Goal: Information Seeking & Learning: Find contact information

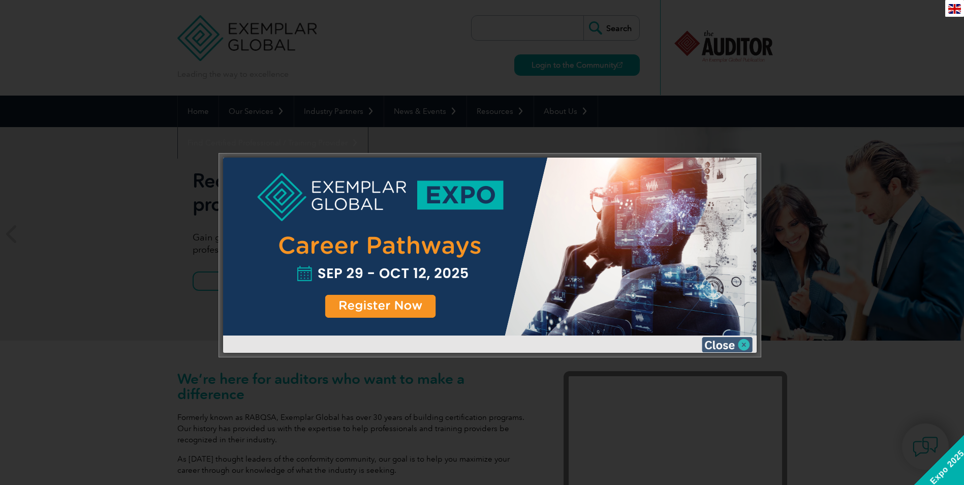
click at [746, 344] on img at bounding box center [727, 344] width 51 height 15
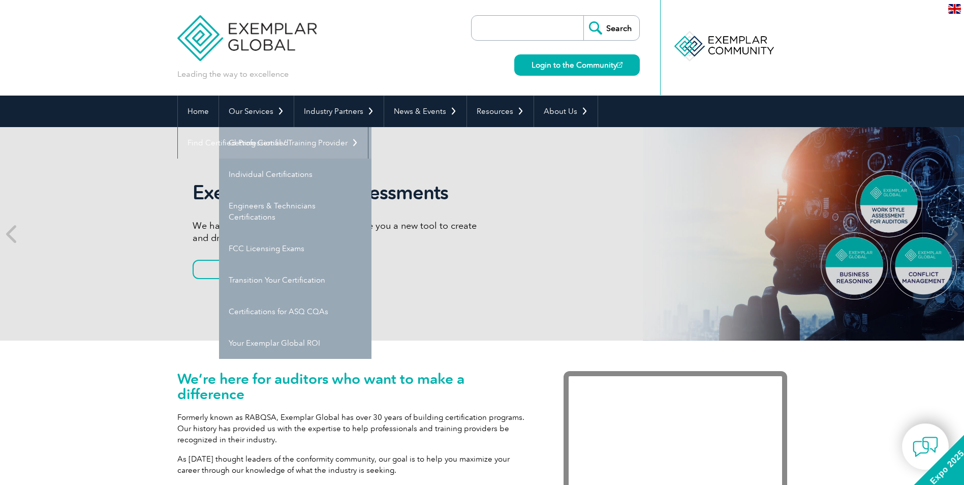
click at [281, 137] on link "Getting Certified" at bounding box center [295, 143] width 152 height 32
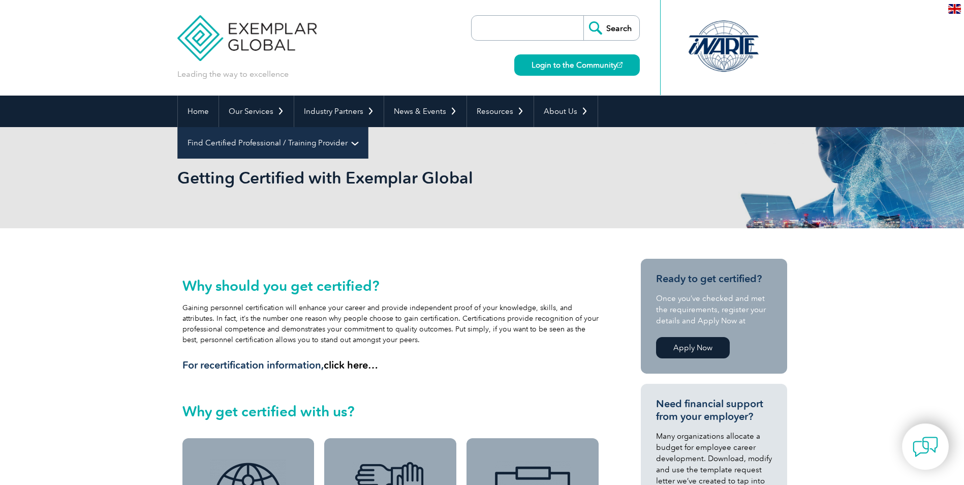
click at [368, 127] on link "Find Certified Professional / Training Provider" at bounding box center [273, 143] width 190 height 32
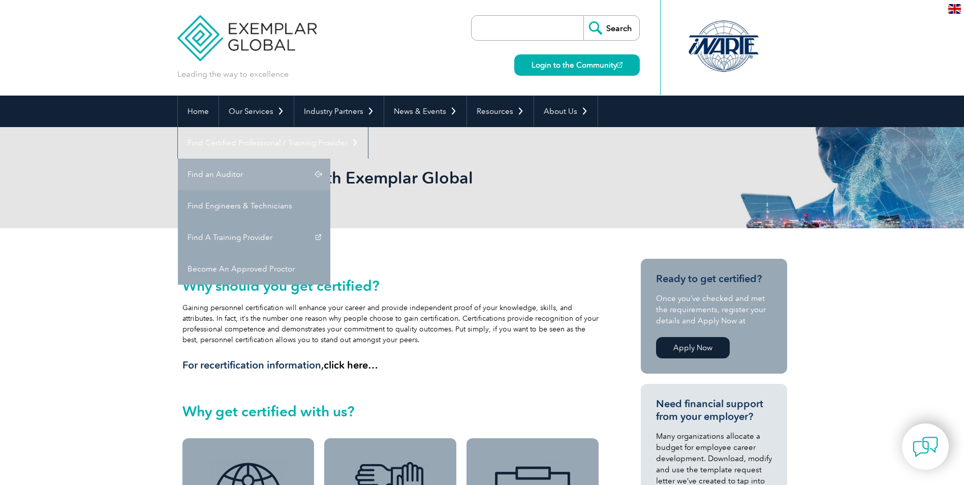
click at [330, 159] on link "Find an Auditor" at bounding box center [254, 175] width 152 height 32
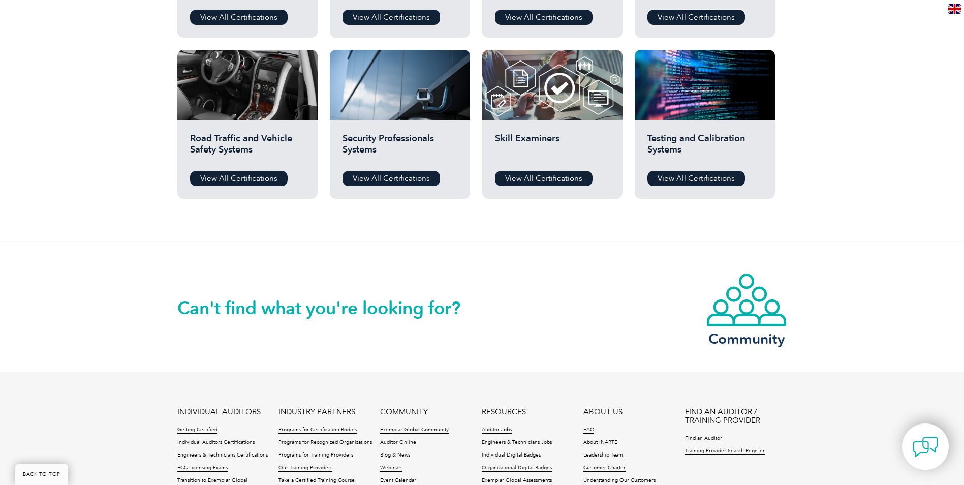
scroll to position [983, 0]
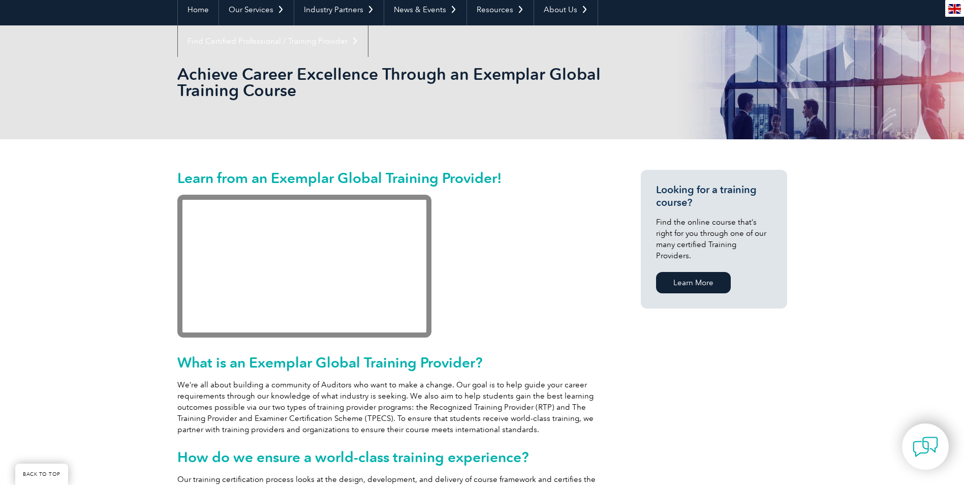
scroll to position [152, 0]
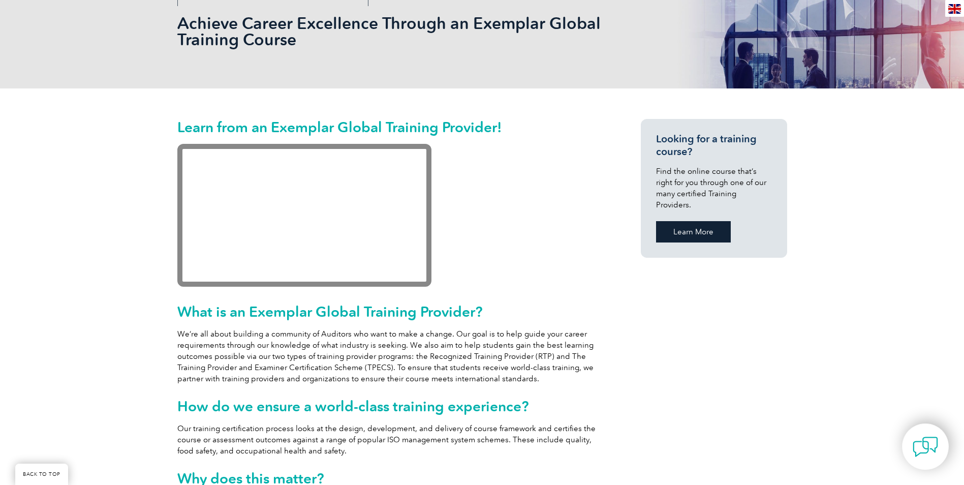
click at [701, 221] on link "Learn More" at bounding box center [693, 231] width 75 height 21
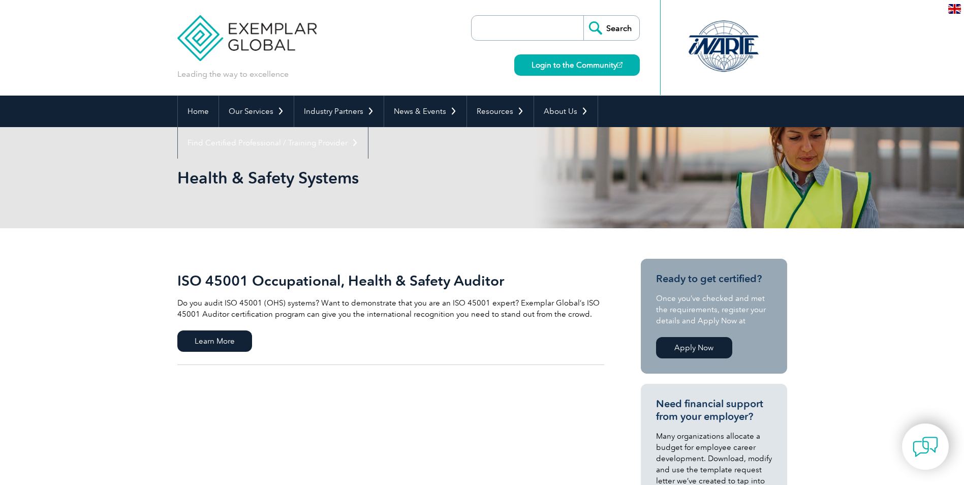
scroll to position [51, 0]
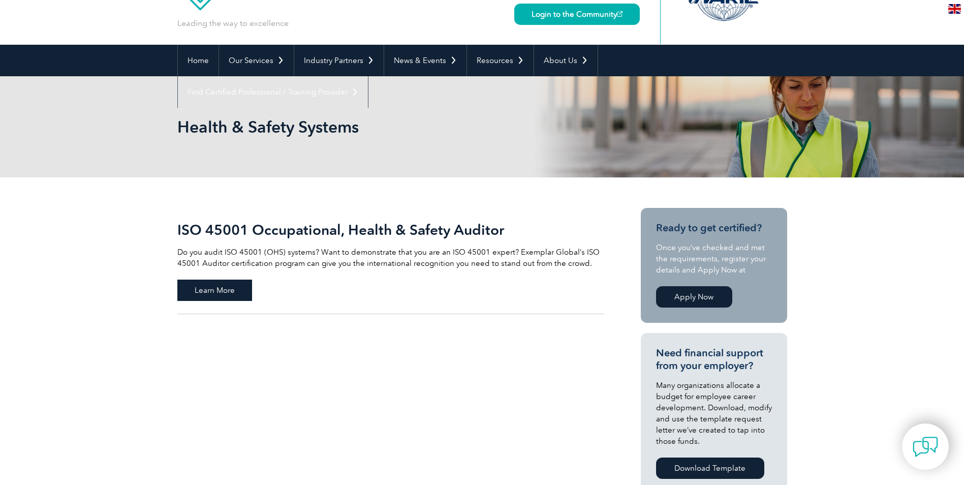
click at [187, 293] on span "Learn More" at bounding box center [214, 289] width 75 height 21
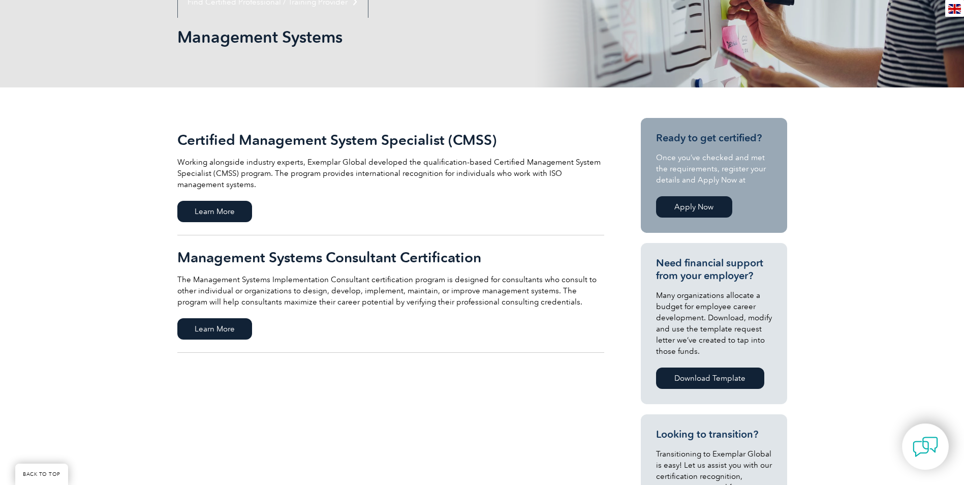
scroll to position [152, 0]
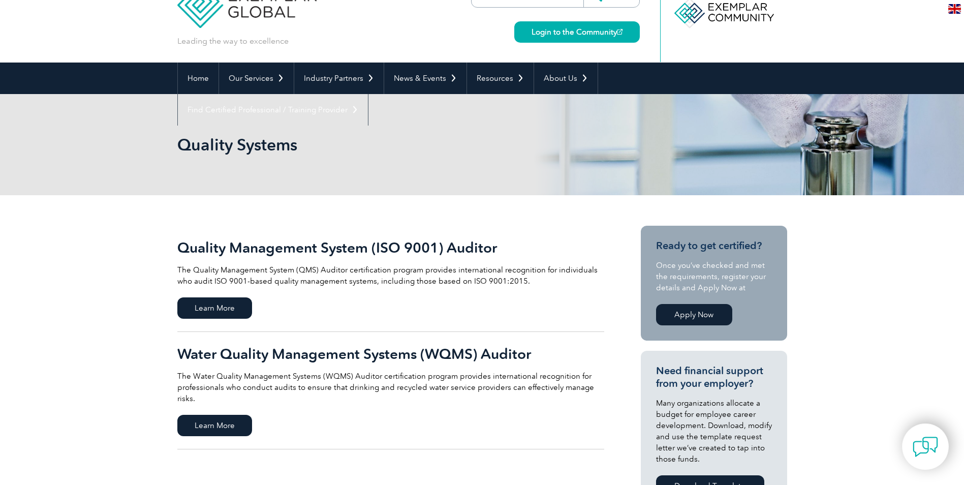
scroll to position [51, 0]
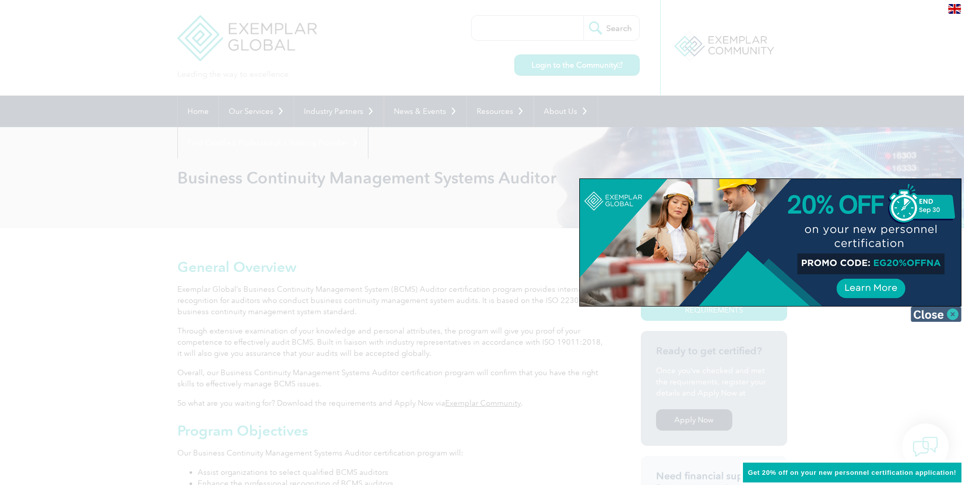
click at [936, 311] on img at bounding box center [936, 313] width 51 height 15
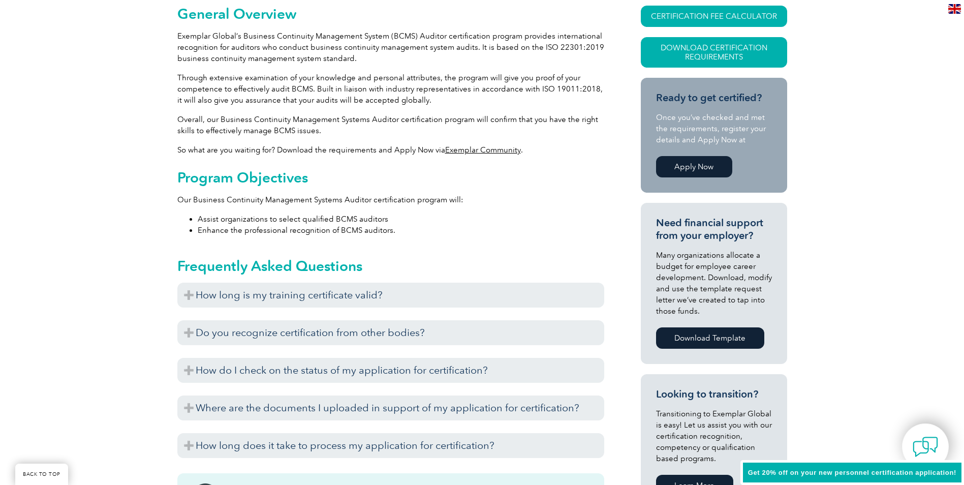
scroll to position [254, 0]
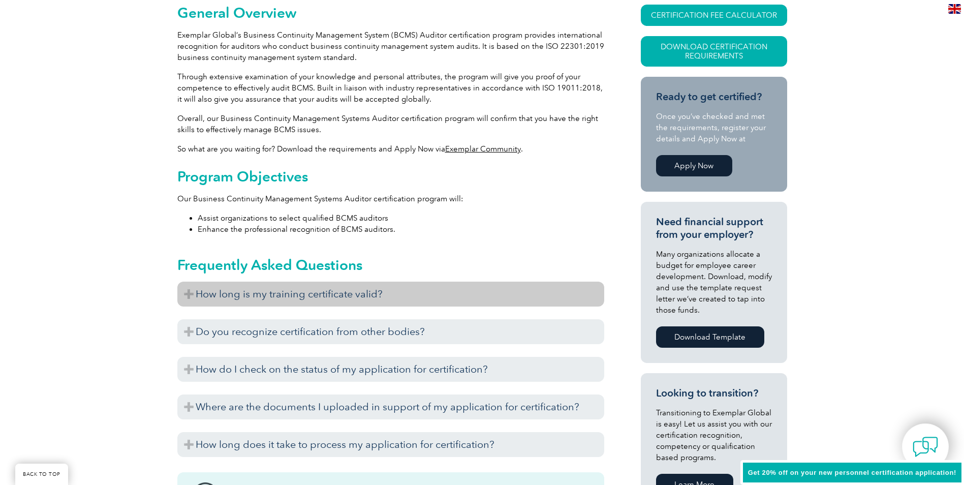
click at [273, 290] on h3 "How long is my training certificate valid?" at bounding box center [390, 293] width 427 height 25
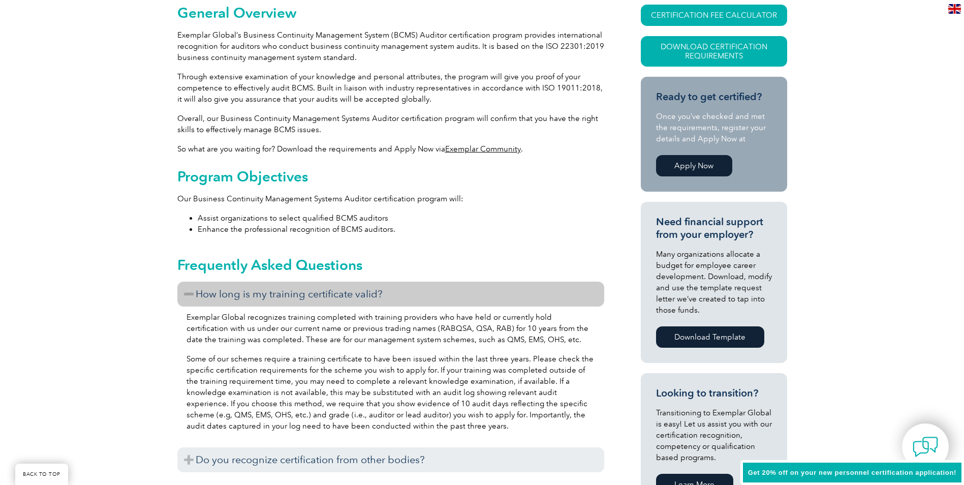
click at [273, 290] on h3 "How long is my training certificate valid?" at bounding box center [390, 293] width 427 height 25
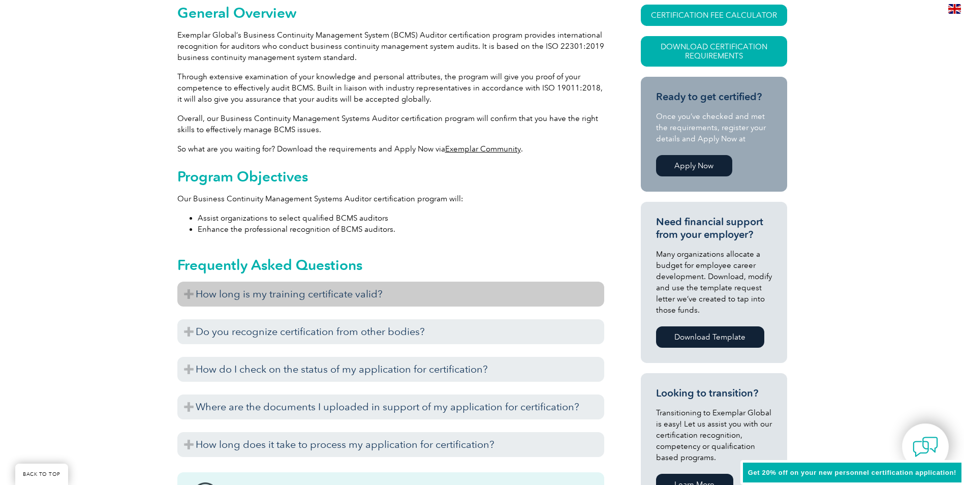
click at [273, 290] on h3 "How long is my training certificate valid?" at bounding box center [390, 293] width 427 height 25
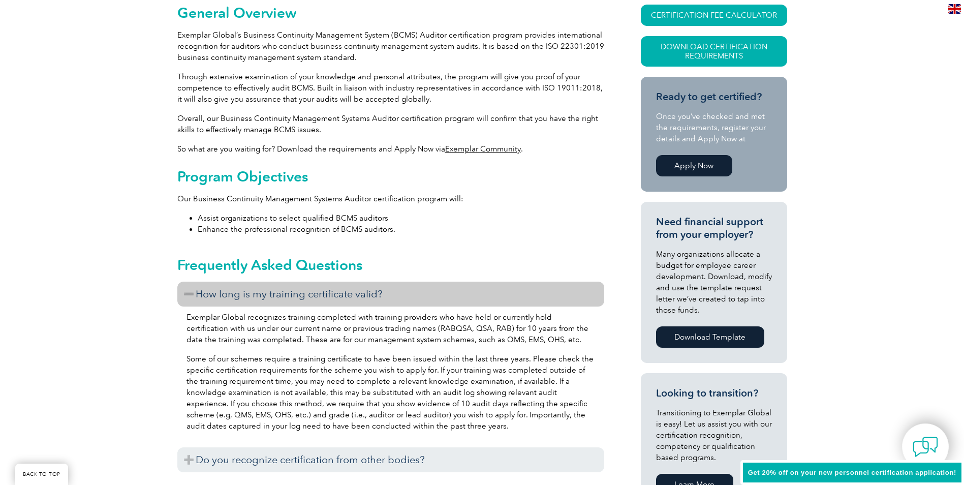
click at [273, 290] on h3 "How long is my training certificate valid?" at bounding box center [390, 293] width 427 height 25
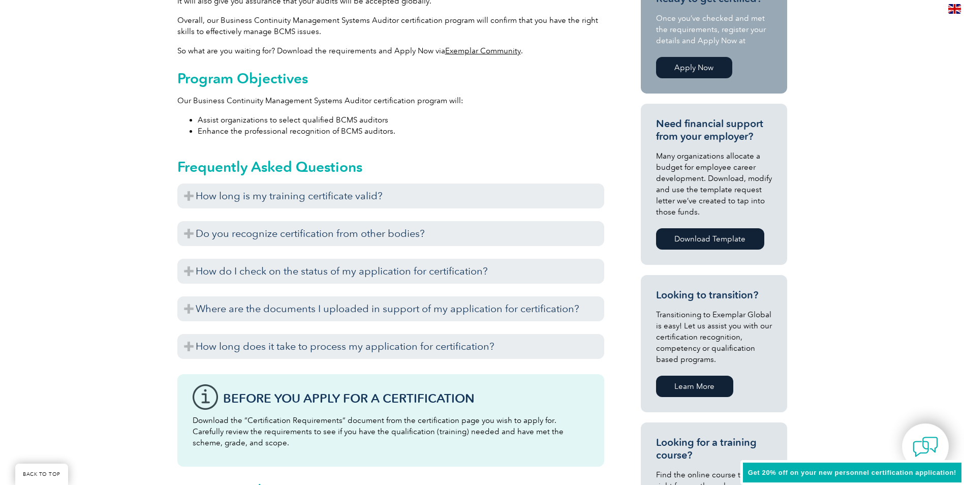
scroll to position [356, 0]
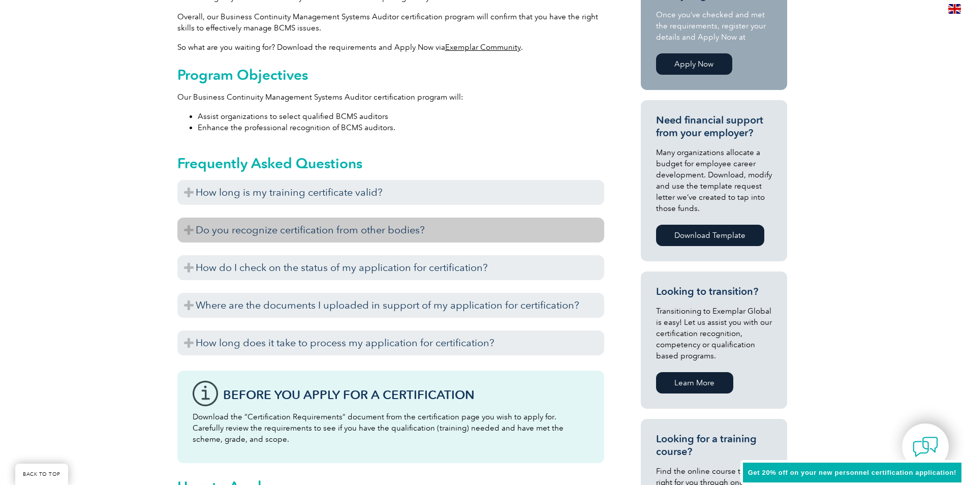
click at [208, 231] on h3 "Do you recognize certification from other bodies?" at bounding box center [390, 229] width 427 height 25
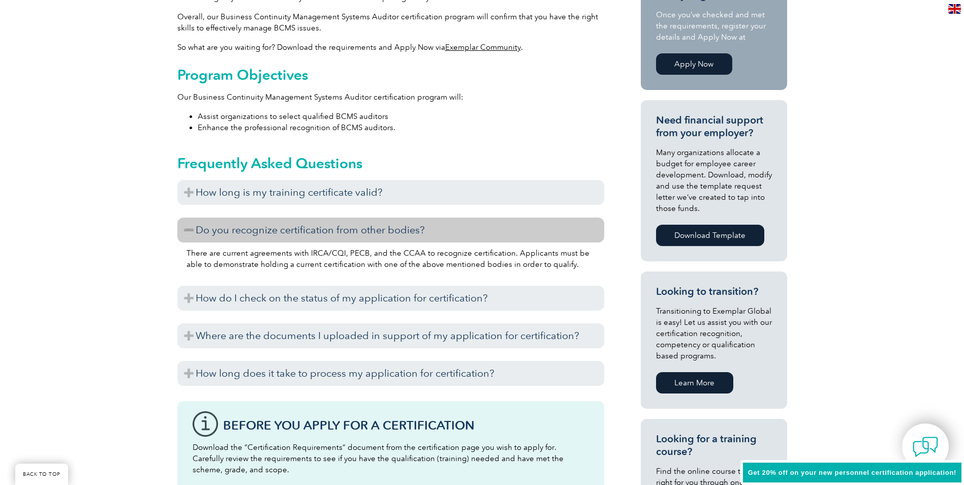
click at [236, 235] on h3 "Do you recognize certification from other bodies?" at bounding box center [390, 229] width 427 height 25
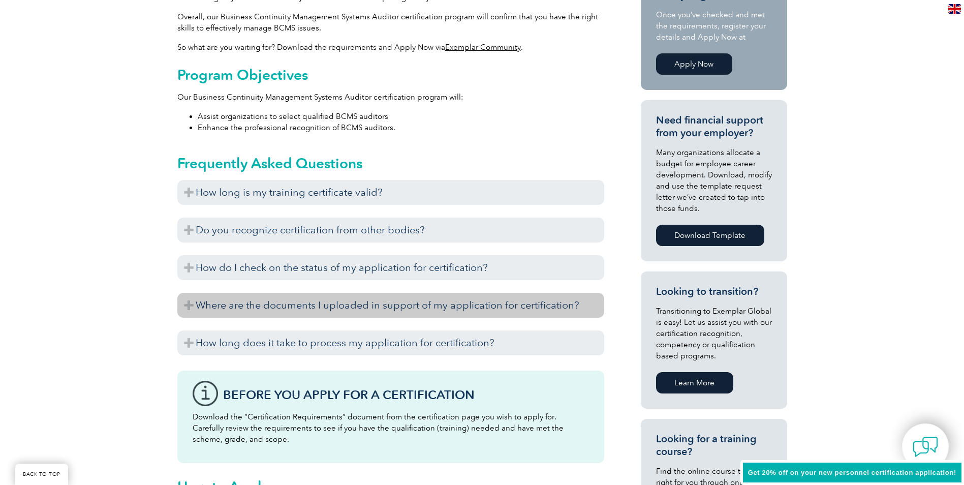
click at [254, 300] on h3 "Where are the documents I uploaded in support of my application for certificati…" at bounding box center [390, 305] width 427 height 25
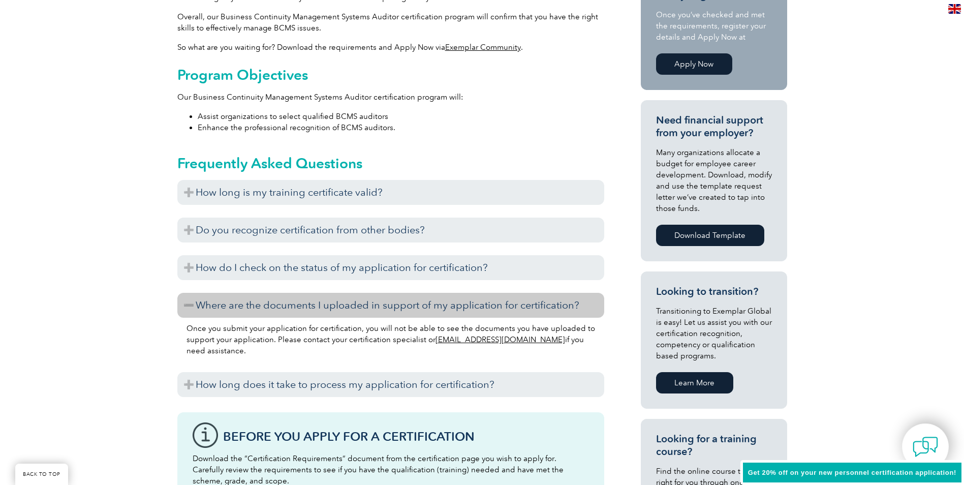
click at [253, 310] on h3 "Where are the documents I uploaded in support of my application for certificati…" at bounding box center [390, 305] width 427 height 25
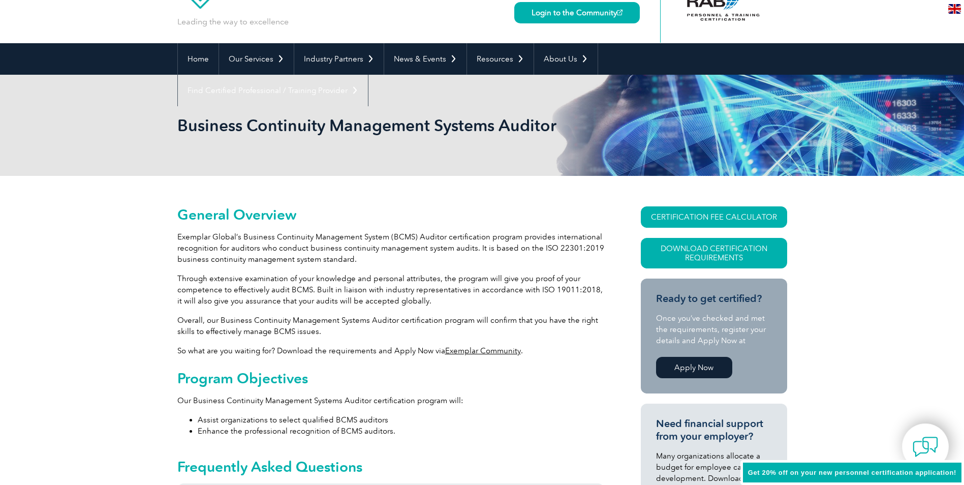
scroll to position [51, 0]
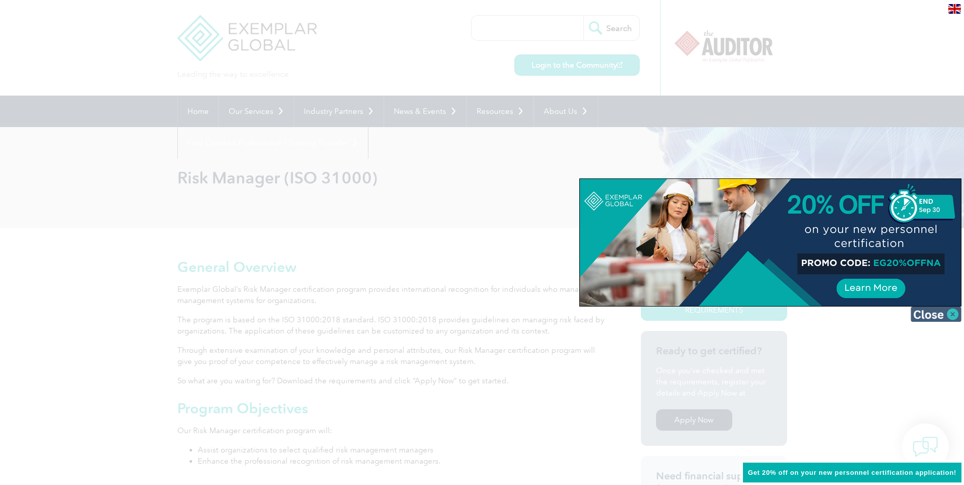
click at [944, 315] on img at bounding box center [936, 313] width 51 height 15
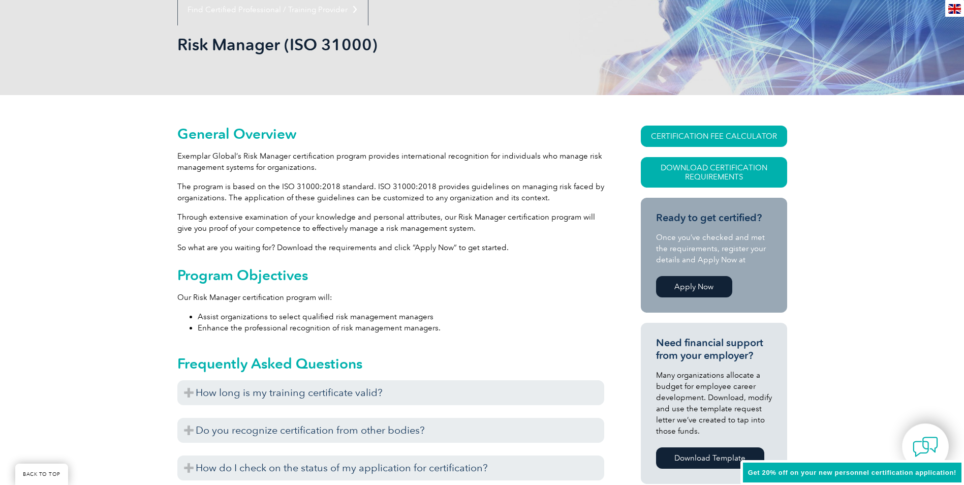
scroll to position [203, 0]
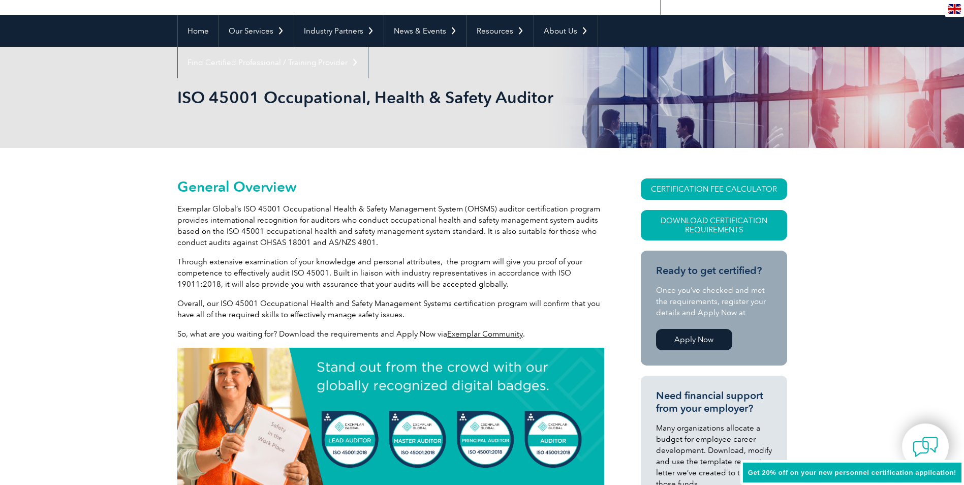
scroll to position [152, 0]
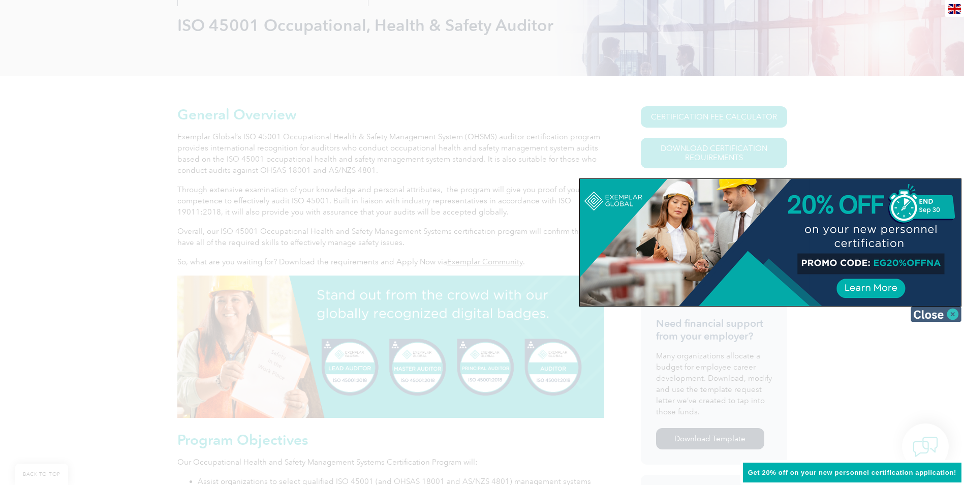
click at [940, 312] on img at bounding box center [936, 313] width 51 height 15
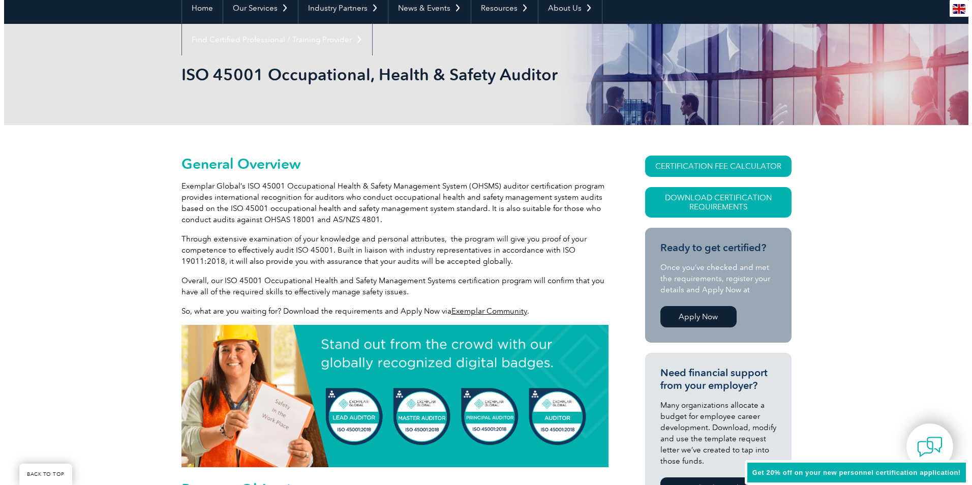
scroll to position [102, 0]
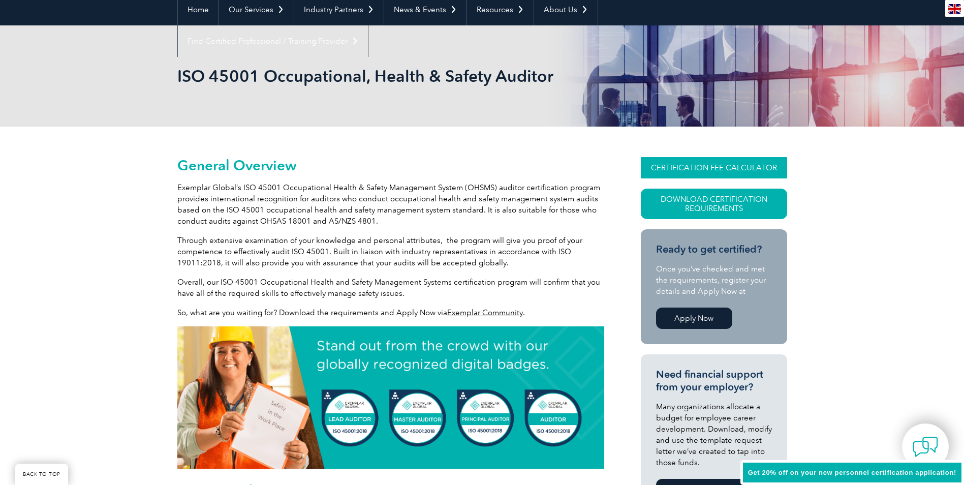
click at [670, 173] on link "CERTIFICATION FEE CALCULATOR" at bounding box center [714, 167] width 146 height 21
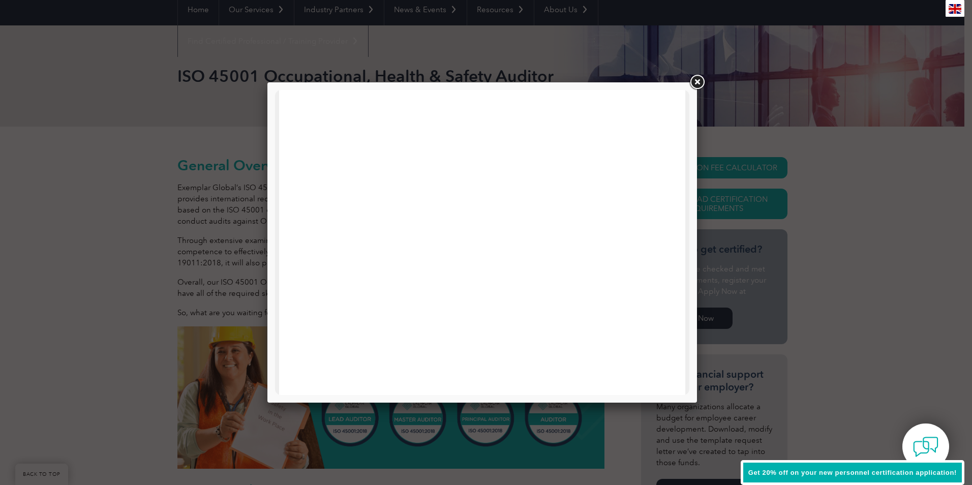
click at [698, 85] on link at bounding box center [696, 82] width 18 height 18
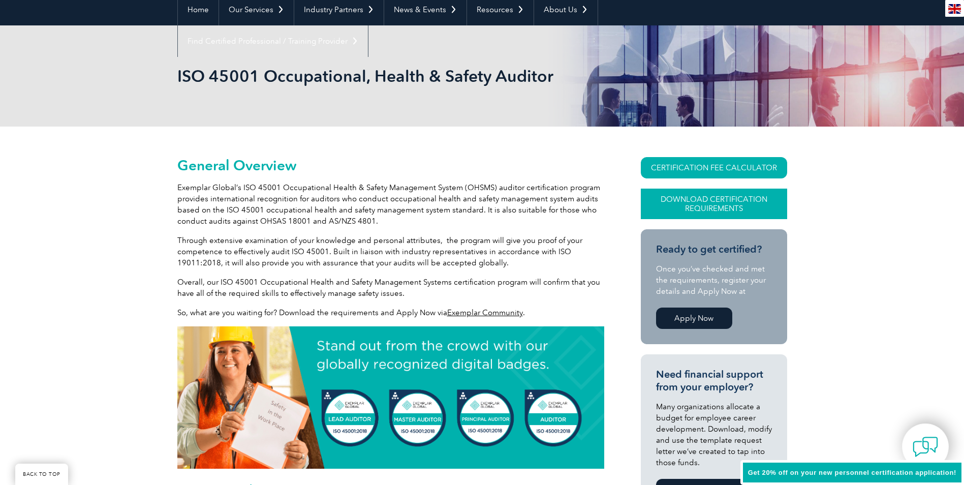
click at [739, 201] on link "Download Certification Requirements" at bounding box center [714, 204] width 146 height 30
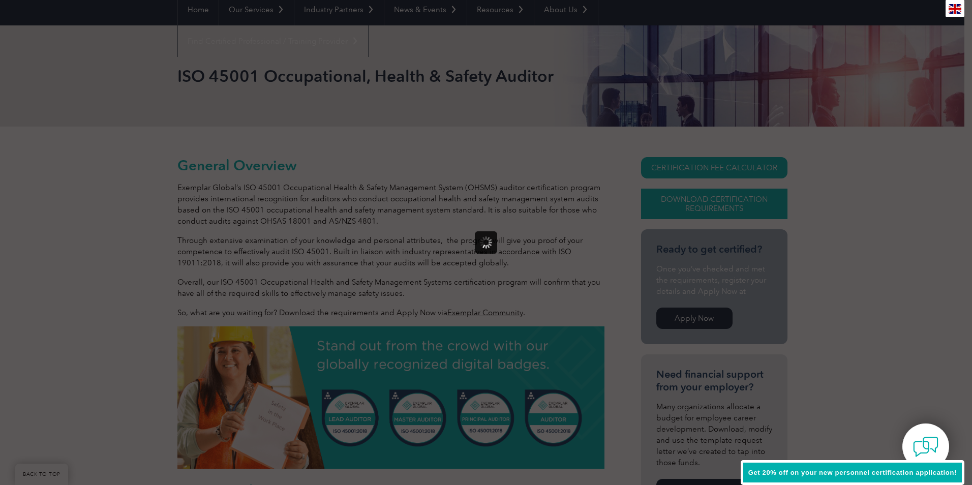
scroll to position [0, 0]
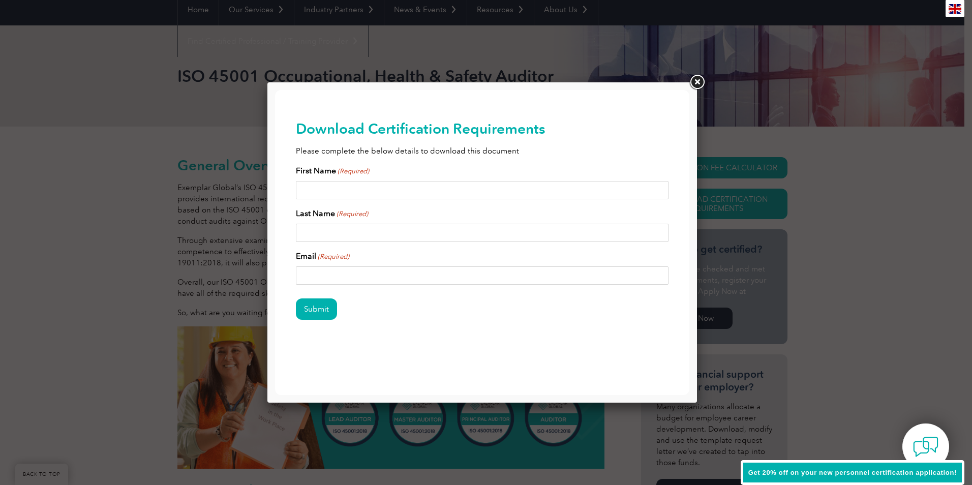
click at [334, 193] on input "First Name (Required)" at bounding box center [482, 190] width 373 height 18
type input "Brianna"
type input "Baker"
type input "brianna@agequip.com.au"
click at [319, 320] on div "Submit" at bounding box center [482, 310] width 373 height 44
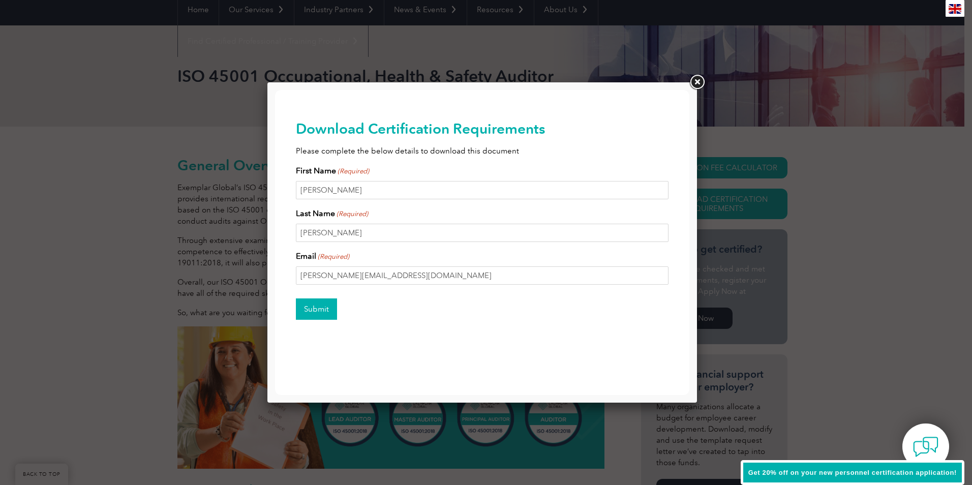
click at [317, 311] on input "Submit" at bounding box center [316, 308] width 41 height 21
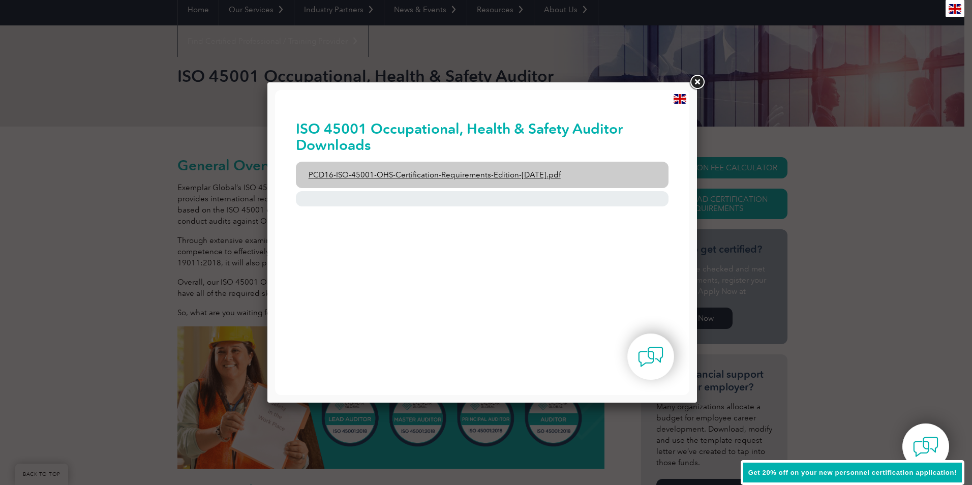
click at [373, 173] on link "PCD16-ISO-45001-OHS-Certification-Requirements-Edition-2-April-2022.pdf" at bounding box center [482, 175] width 373 height 26
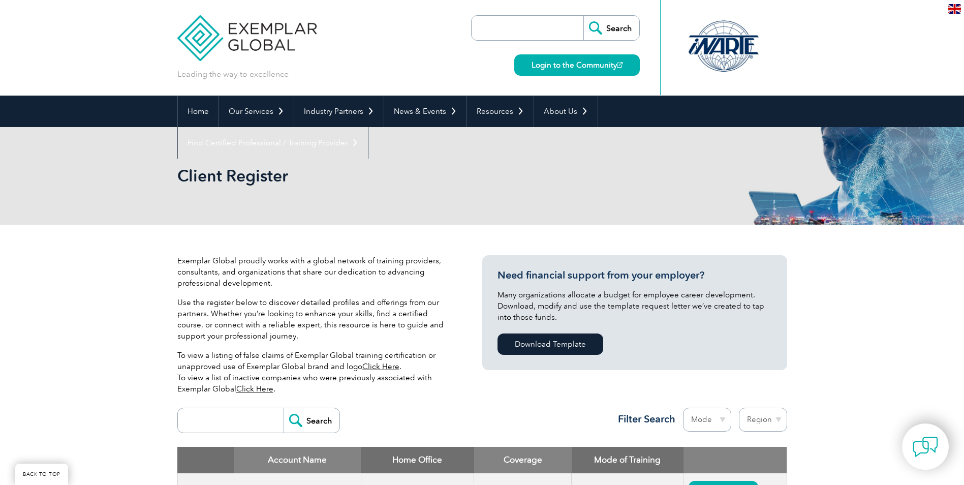
scroll to position [356, 0]
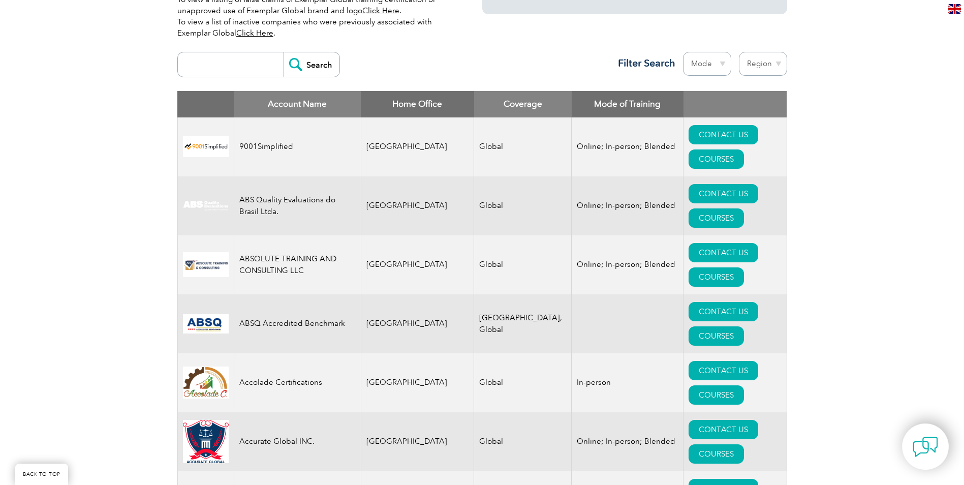
click at [723, 66] on select "Mode Online In-person Blended" at bounding box center [707, 64] width 48 height 24
select select "Online"
click at [683, 52] on select "Mode Online In-person Blended" at bounding box center [707, 64] width 48 height 24
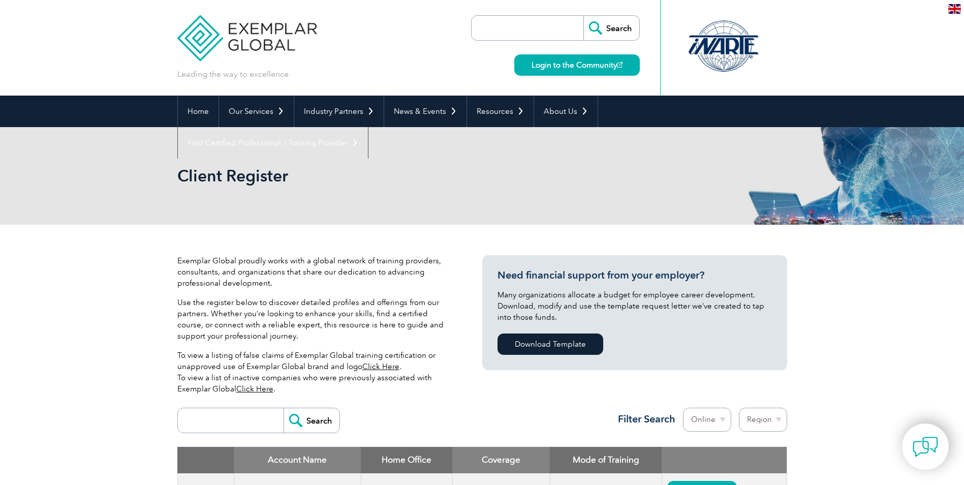
scroll to position [74, 0]
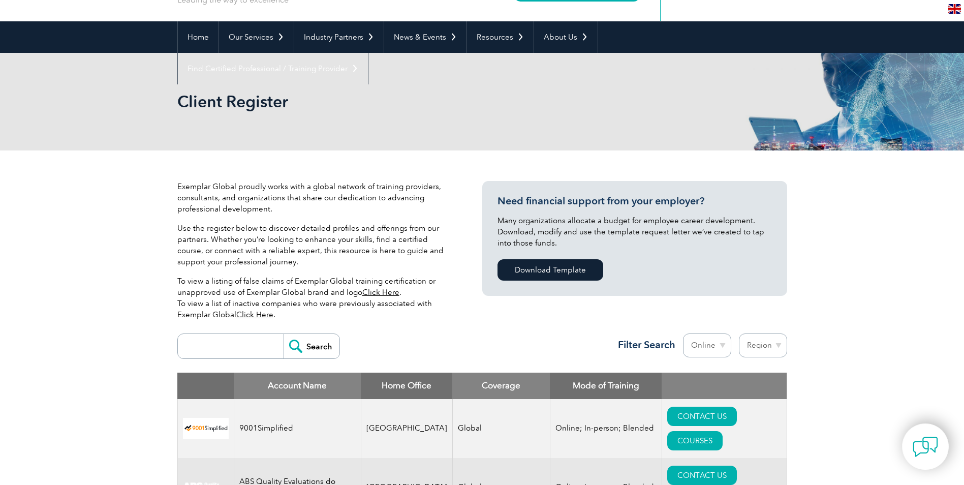
select select "[GEOGRAPHIC_DATA]"
click at [739, 333] on select "Region Australia Bahrain Bangladesh Brazil Canada Colombia Dominican Republic E…" at bounding box center [763, 345] width 48 height 24
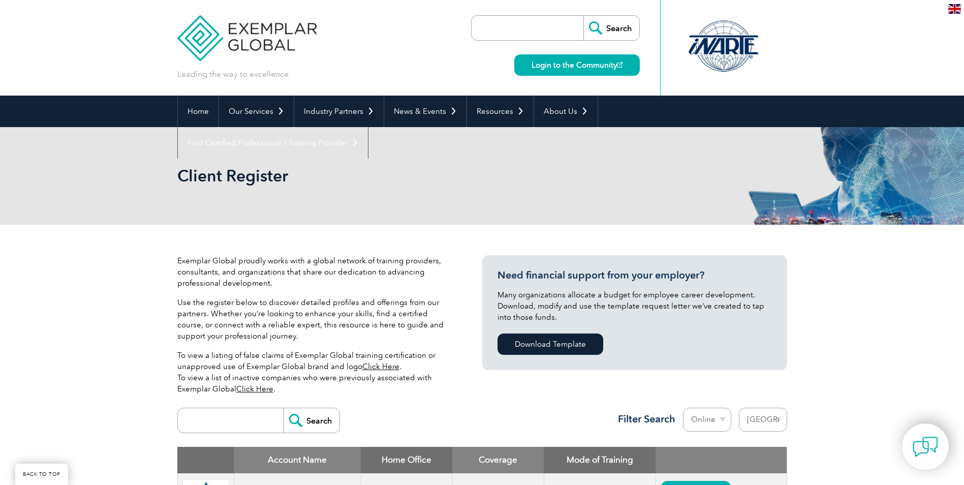
select select "[GEOGRAPHIC_DATA]"
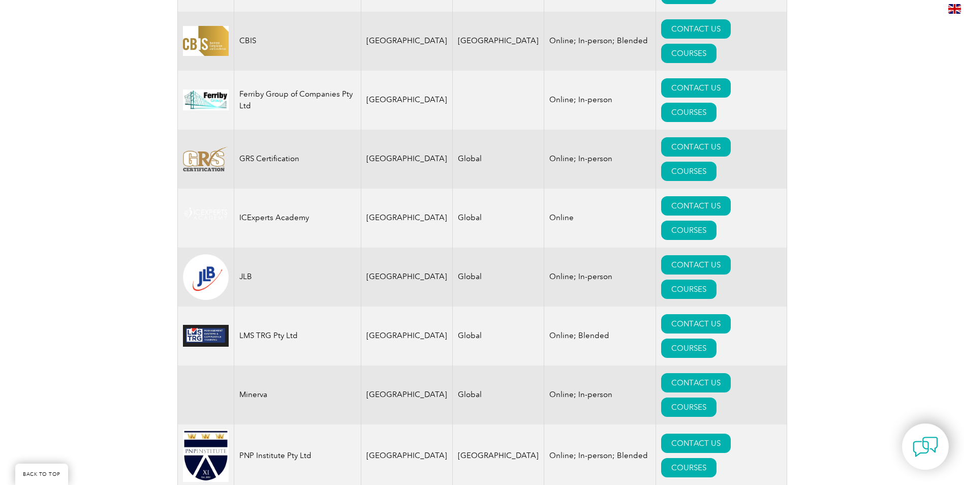
scroll to position [653, 0]
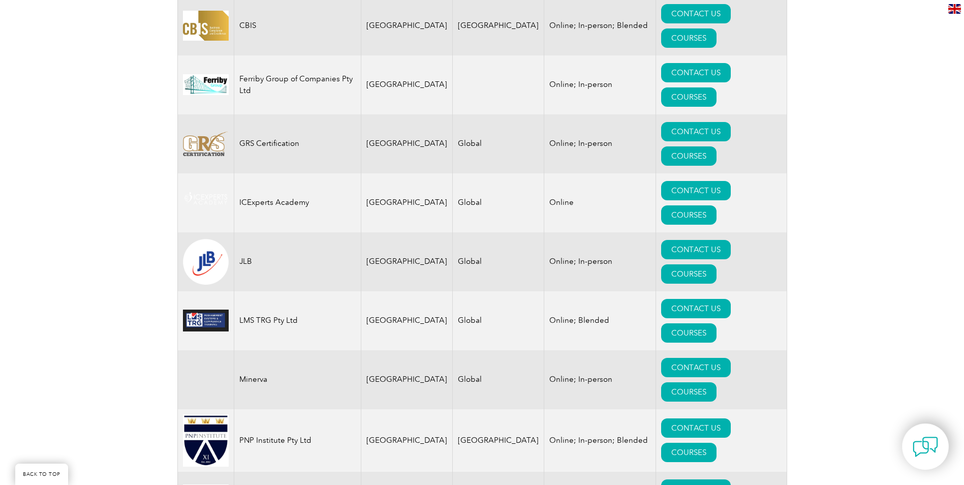
drag, startPoint x: 356, startPoint y: 299, endPoint x: 239, endPoint y: 307, distance: 117.1
copy td "Risk Training Professionals Pty Ltd"
click at [300, 409] on td "PNP Institute Pty Ltd" at bounding box center [297, 440] width 127 height 63
drag, startPoint x: 311, startPoint y: 246, endPoint x: 237, endPoint y: 245, distance: 74.7
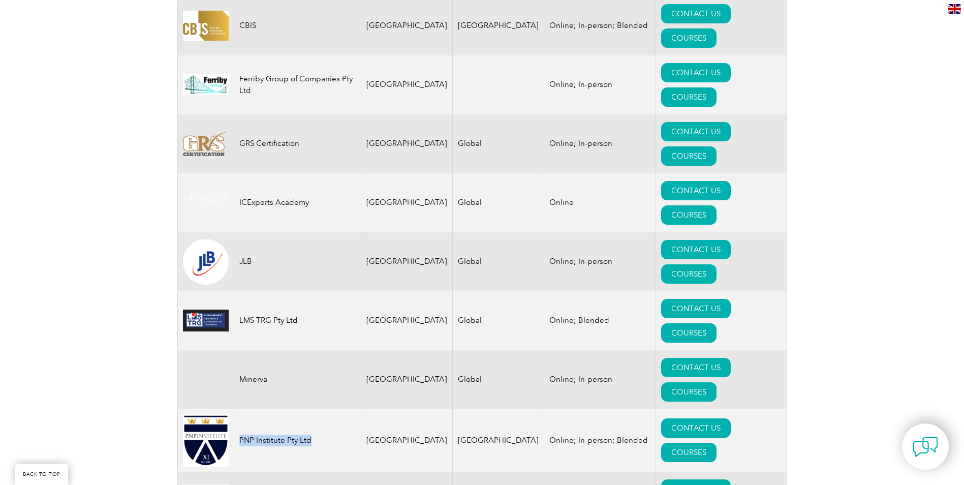
click at [237, 409] on td "PNP Institute Pty Ltd" at bounding box center [297, 440] width 127 height 63
copy td "PNP Institute Pty Ltd"
click at [284, 350] on td "Minerva" at bounding box center [297, 379] width 127 height 59
drag, startPoint x: 254, startPoint y: 196, endPoint x: 240, endPoint y: 196, distance: 14.2
click at [240, 350] on td "Minerva" at bounding box center [297, 379] width 127 height 59
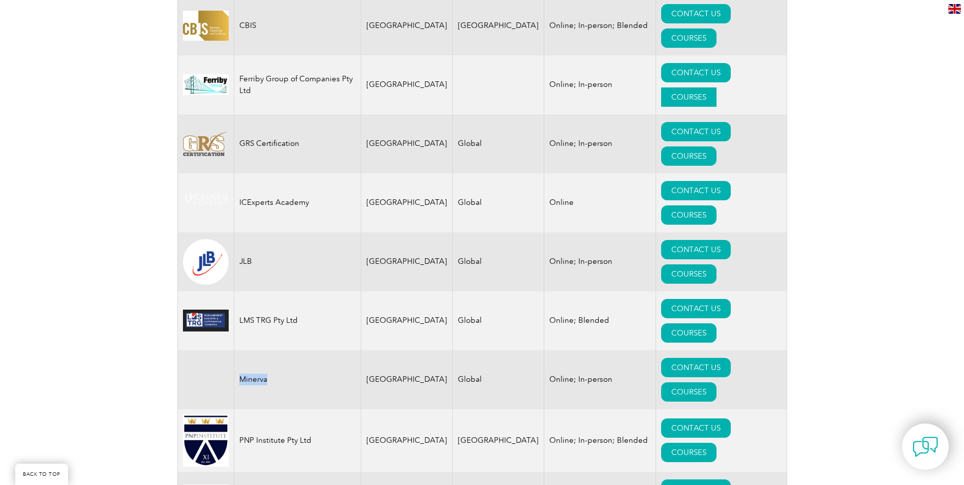
copy td "Minerva"
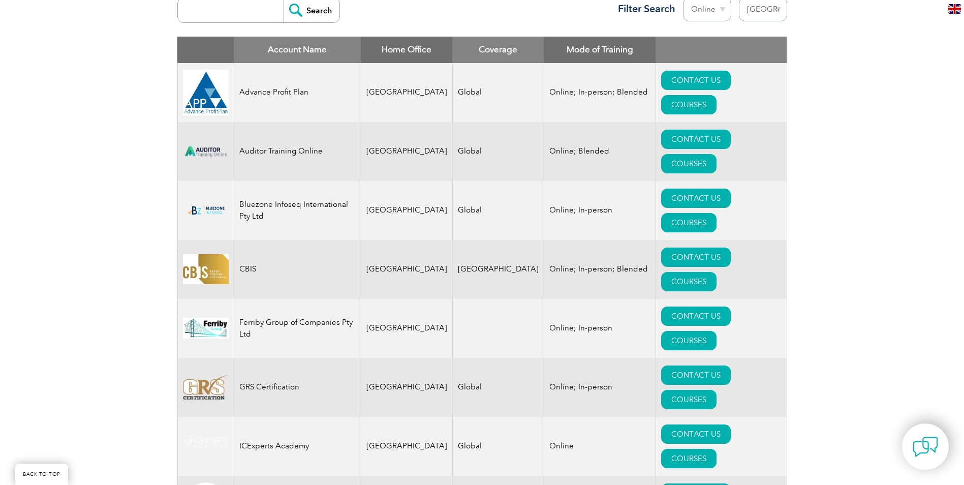
scroll to position [399, 0]
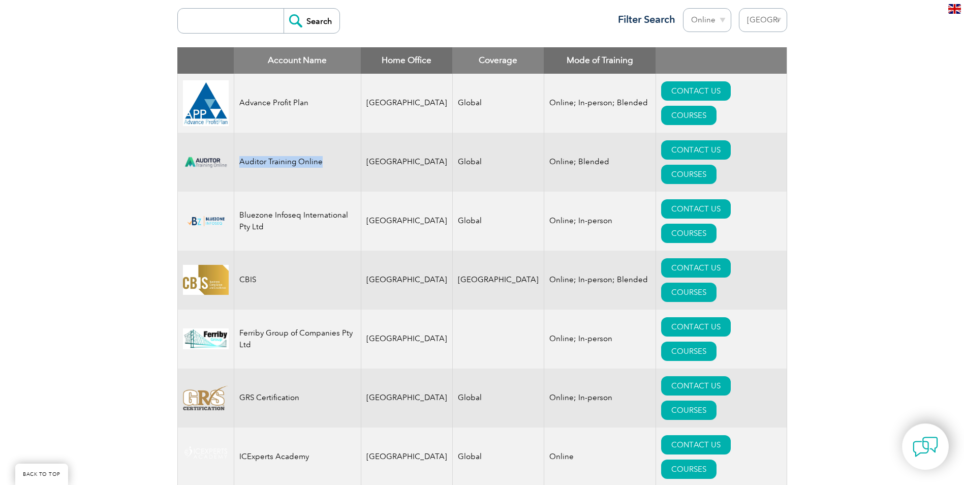
drag, startPoint x: 325, startPoint y: 147, endPoint x: 239, endPoint y: 147, distance: 85.9
click at [239, 147] on td "Auditor Training Online" at bounding box center [297, 162] width 127 height 59
copy td "Auditor Training Online"
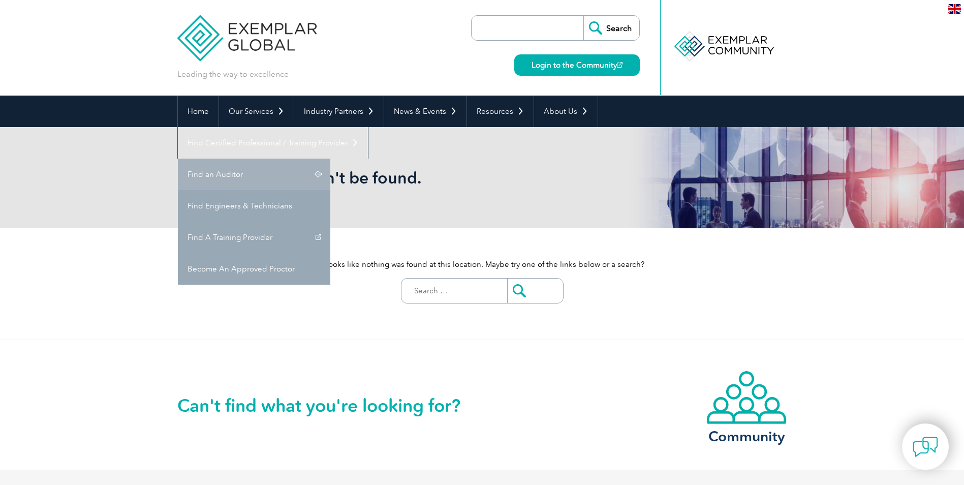
click at [330, 159] on link "Find an Auditor" at bounding box center [254, 175] width 152 height 32
